Goal: Complete application form

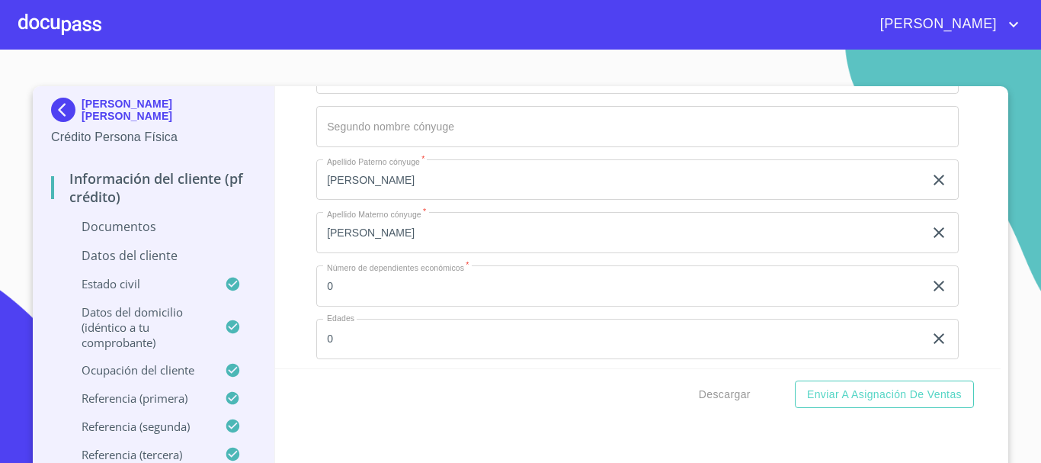
scroll to position [4040, 0]
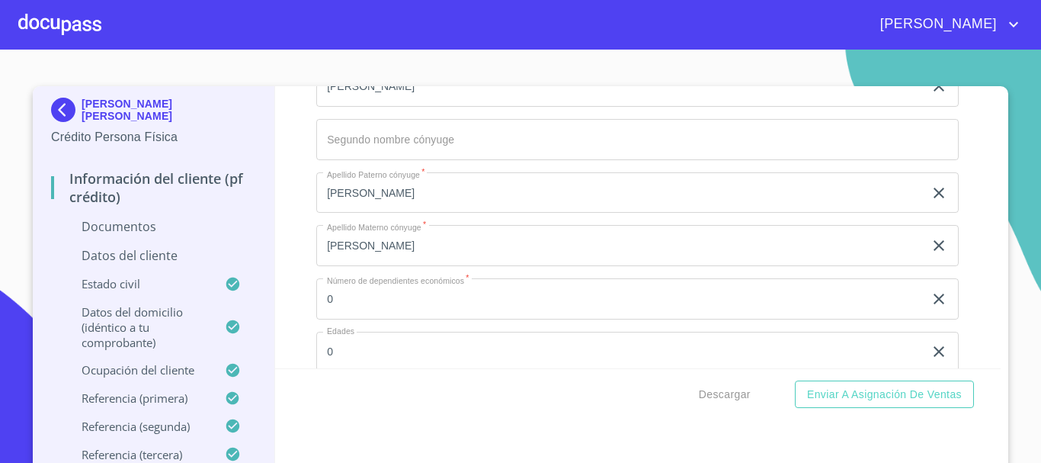
type input "JIER820522BZ6"
click at [285, 302] on div "Información del cliente (PF crédito) Documentos Documento de identificación.   …" at bounding box center [638, 227] width 726 height 282
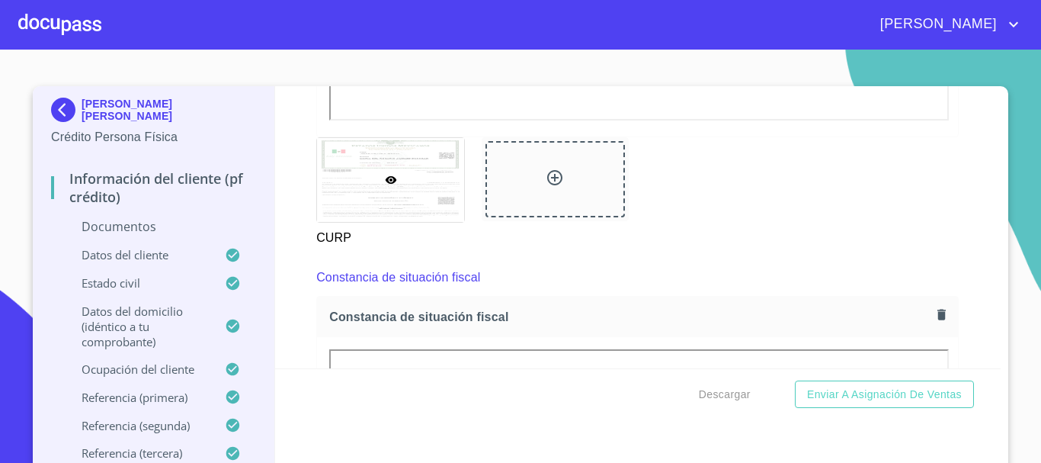
scroll to position [3125, 0]
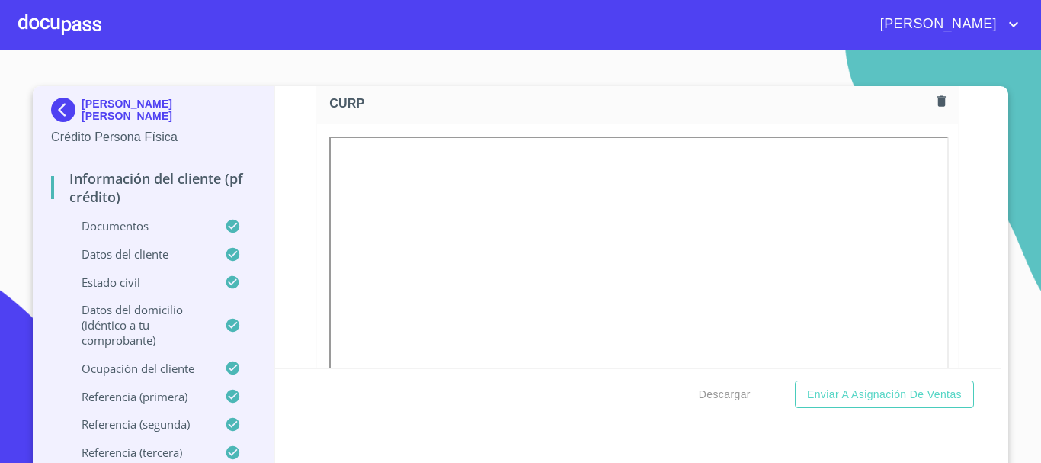
click at [287, 284] on div "Información del cliente (PF crédito) Documentos Documento de identificación.   …" at bounding box center [638, 227] width 726 height 282
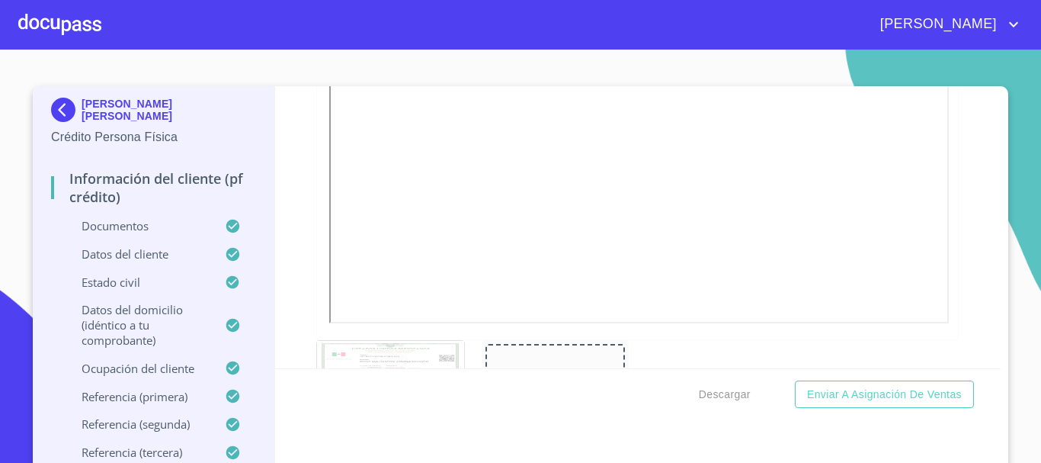
scroll to position [3354, 0]
click at [725, 391] on span "Descargar" at bounding box center [725, 394] width 52 height 19
